Goal: Complete application form

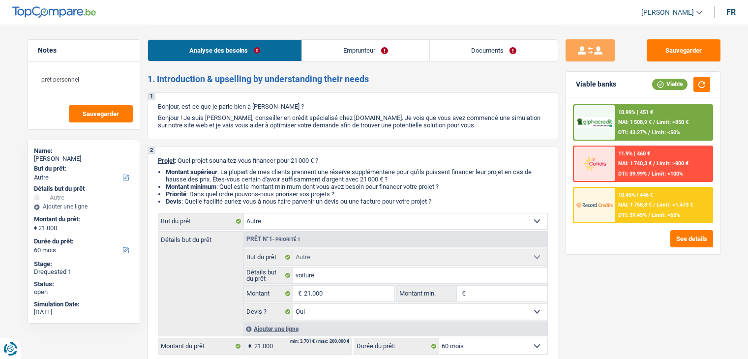
select select "other"
select select "60"
select select "other"
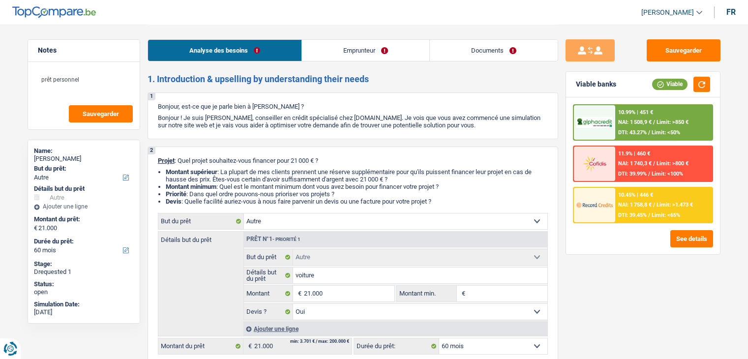
select select "yes"
select select "60"
select select "worker"
select select "mealVouchers"
select select "netSalary"
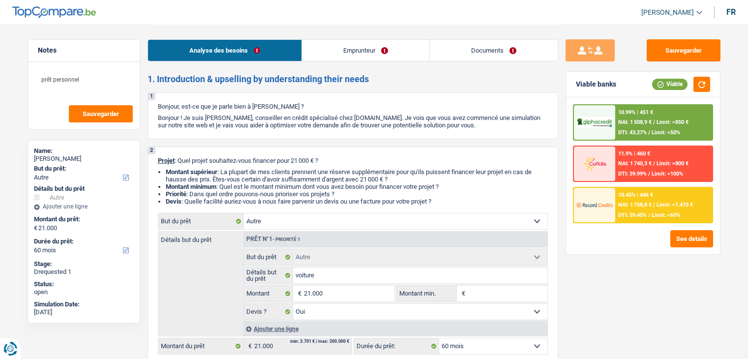
select select "familyAllowances"
select select "rents"
select select "other"
select select "yes"
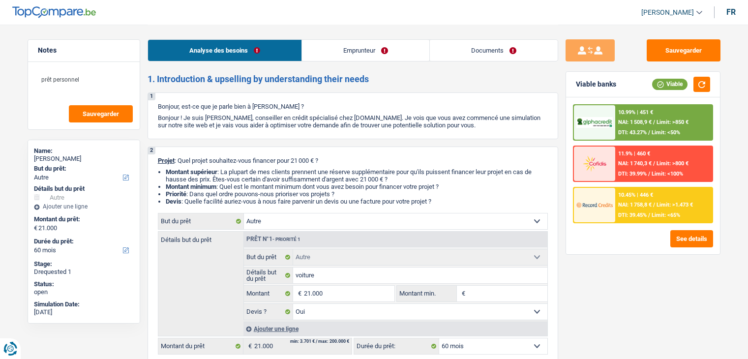
select select "60"
